Goal: Information Seeking & Learning: Learn about a topic

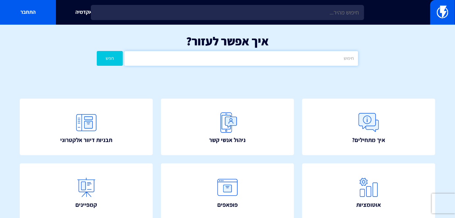
click at [250, 62] on input "text" at bounding box center [240, 58] width 233 height 15
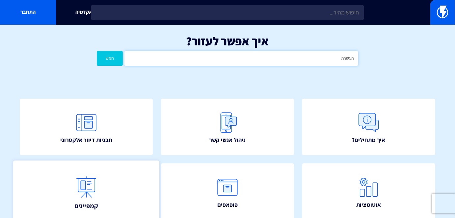
type input "העשרת"
click at [97, 51] on button "חפש" at bounding box center [110, 58] width 26 height 15
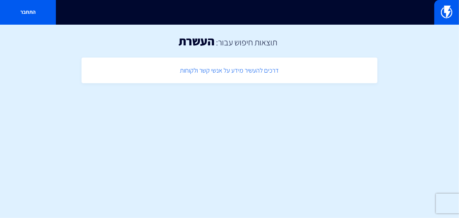
click at [240, 68] on link "דרכים להעשיר מידע על אנשי קשר ולקוחות" at bounding box center [230, 70] width 290 height 19
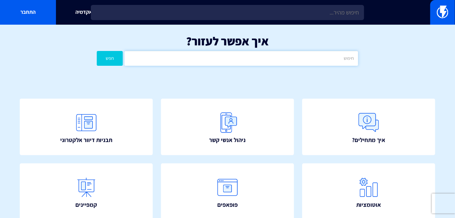
click at [267, 60] on input "text" at bounding box center [240, 58] width 233 height 15
type input "הנחהה"
click at [97, 51] on button "חפש" at bounding box center [110, 58] width 26 height 15
click at [304, 51] on input "הנחהה" at bounding box center [240, 58] width 233 height 15
type input "הנחה"
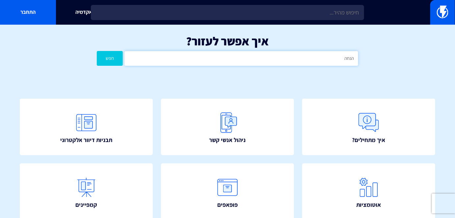
click at [97, 51] on button "חפש" at bounding box center [110, 58] width 26 height 15
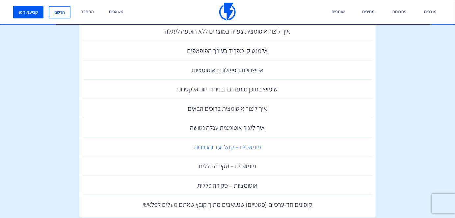
scroll to position [149, 0]
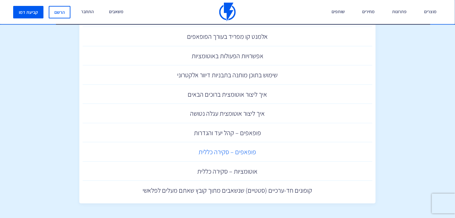
click at [241, 149] on link "פופאפים – סקירה כללית" at bounding box center [228, 151] width 290 height 19
